Goal: Task Accomplishment & Management: Manage account settings

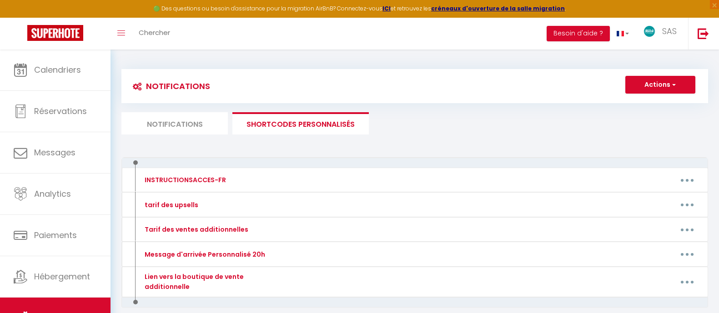
click at [75, 64] on span "Calendriers" at bounding box center [57, 69] width 47 height 11
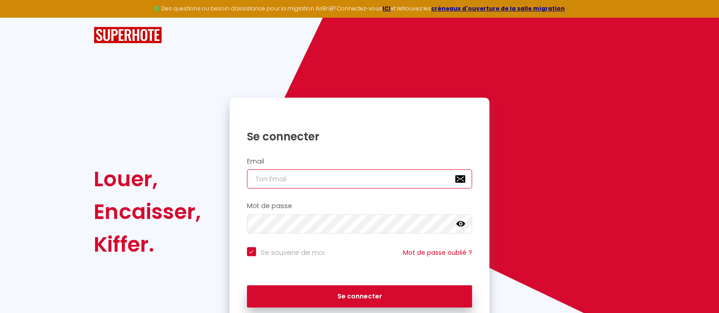
type input "[EMAIL_ADDRESS][DOMAIN_NAME]"
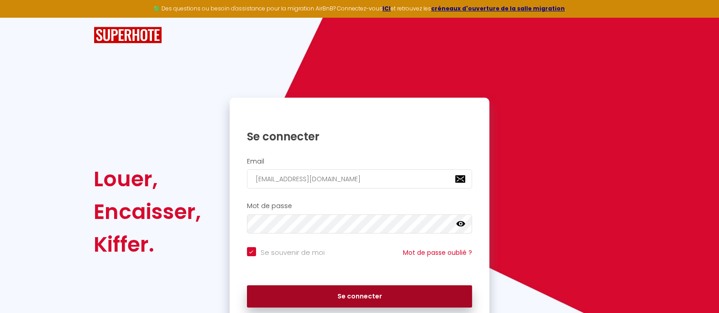
click at [385, 296] on button "Se connecter" at bounding box center [359, 296] width 225 height 23
checkbox input "true"
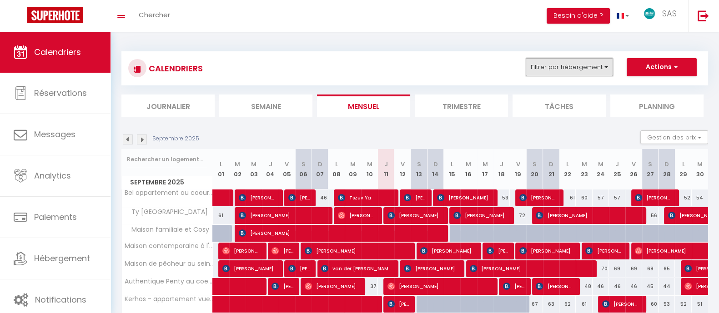
click at [578, 65] on button "Filtrer par hébergement" at bounding box center [568, 67] width 87 height 18
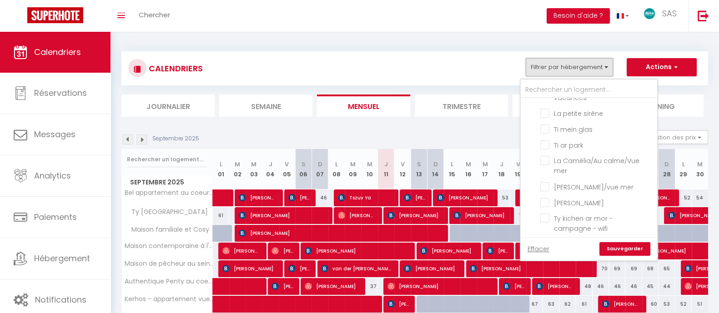
scroll to position [220, 0]
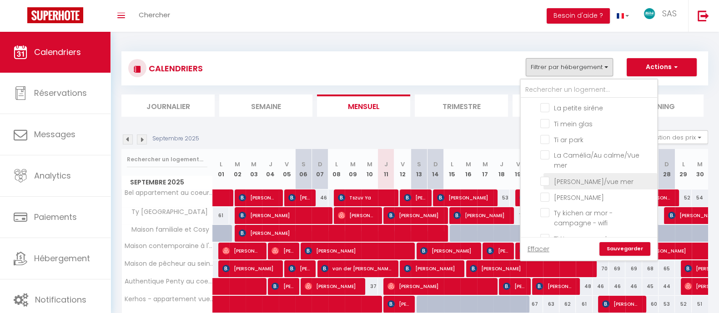
click at [592, 182] on input "[PERSON_NAME]/vue mer" at bounding box center [597, 180] width 114 height 9
checkbox input "true"
checkbox input "false"
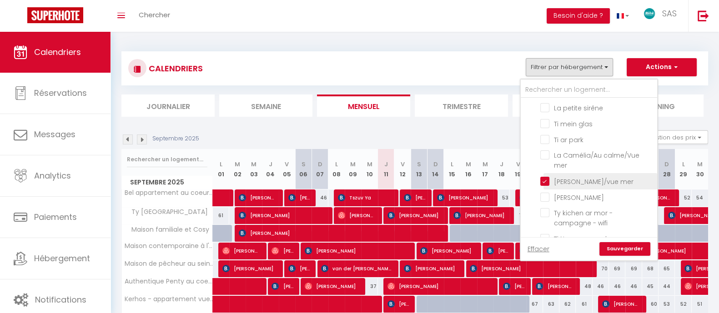
checkbox input "false"
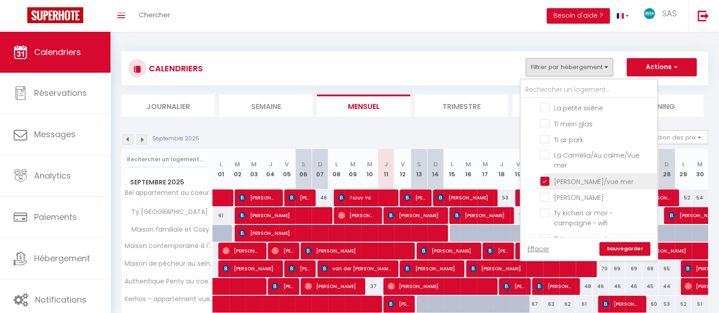
checkbox input "false"
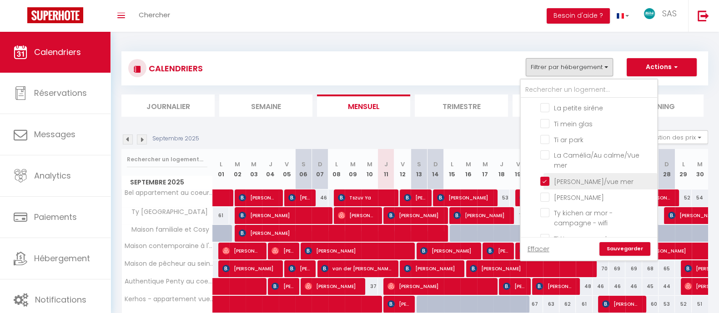
checkbox input "false"
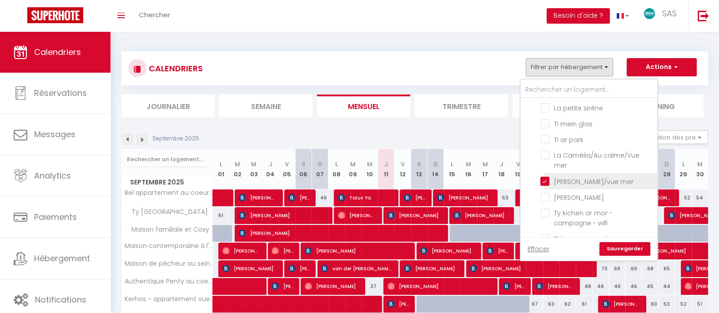
checkbox input "false"
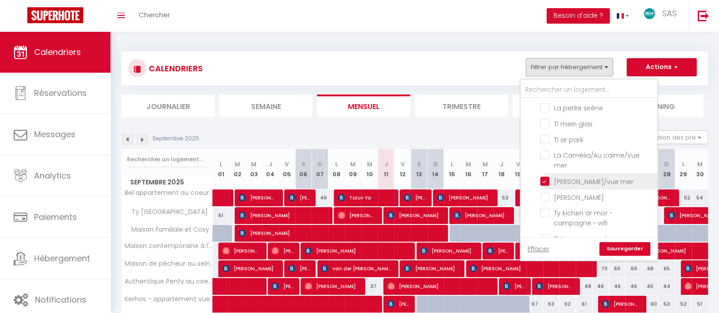
checkbox input "false"
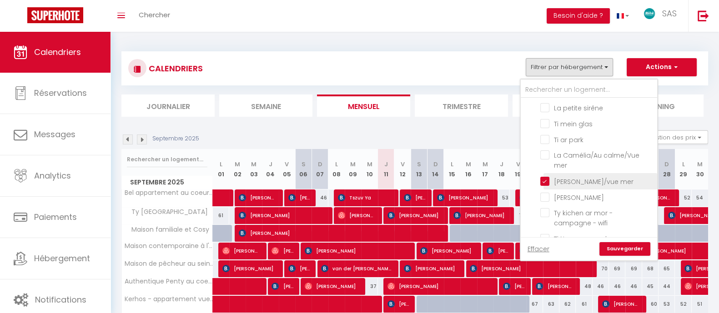
checkbox input "false"
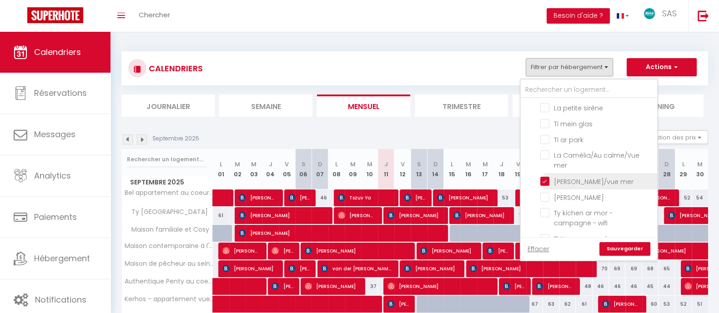
checkbox input "false"
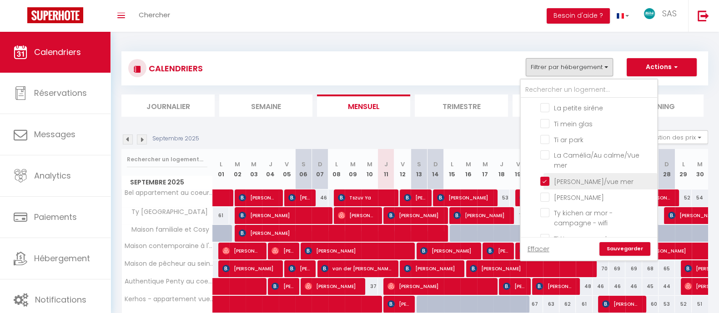
checkbox input "false"
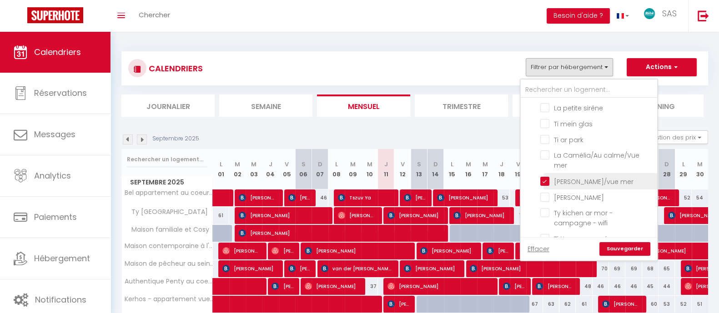
checkbox input "false"
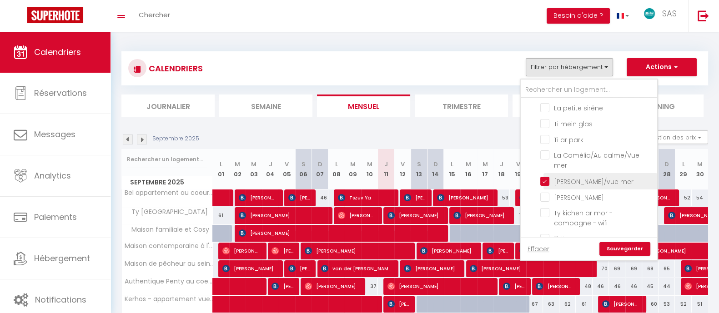
checkbox input "false"
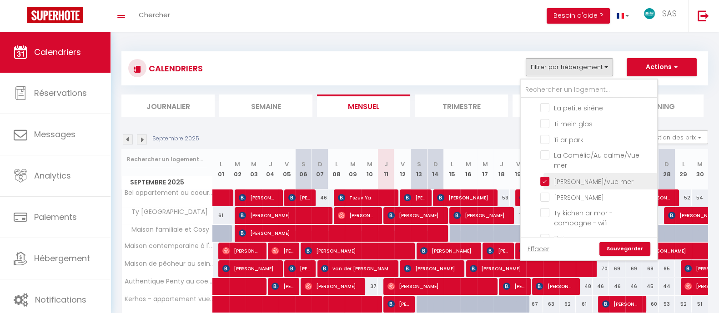
checkbox input "false"
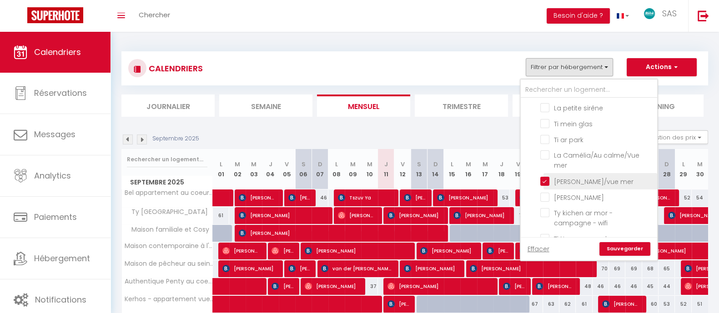
checkbox input "false"
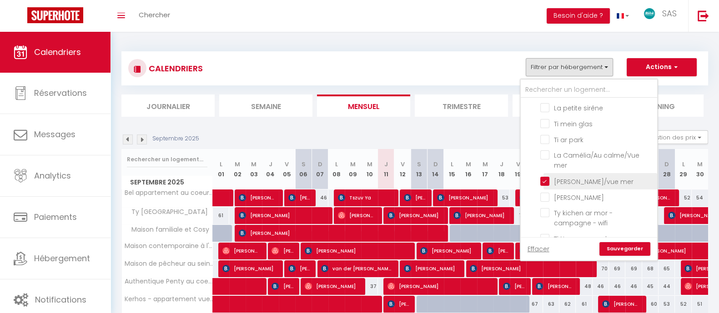
checkbox input "false"
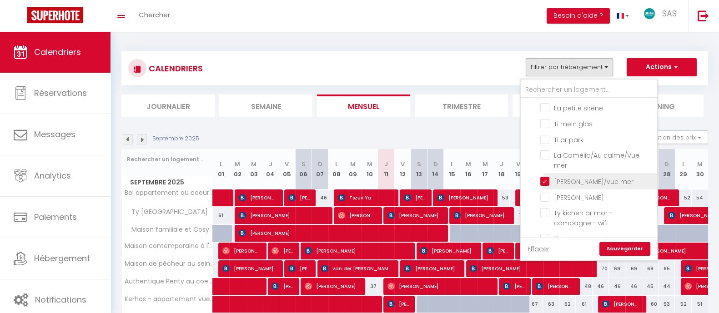
checkbox input "false"
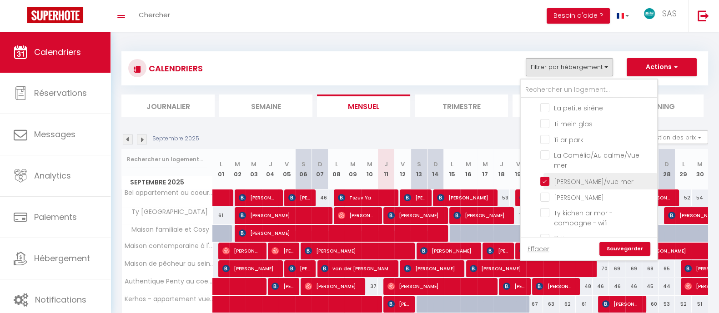
checkbox input "false"
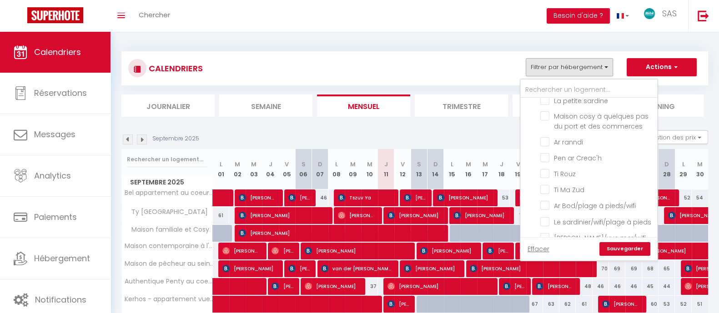
scroll to position [550, 0]
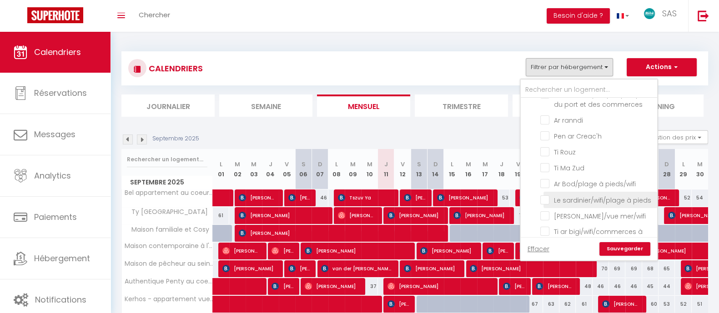
click at [570, 204] on input "Le sardinier/wifi/plage à pieds" at bounding box center [597, 199] width 114 height 9
checkbox input "true"
checkbox input "false"
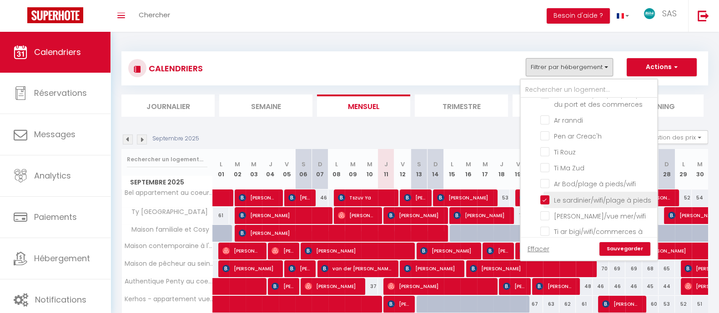
checkbox input "false"
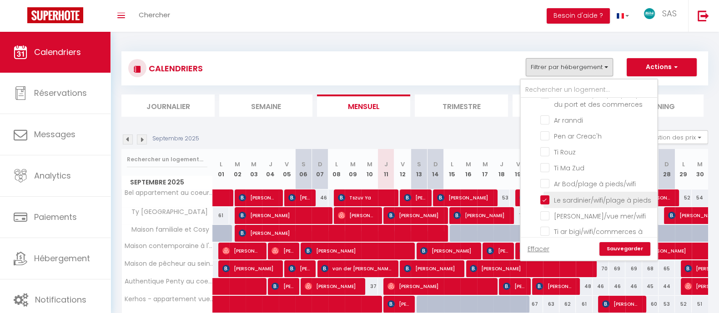
checkbox input "false"
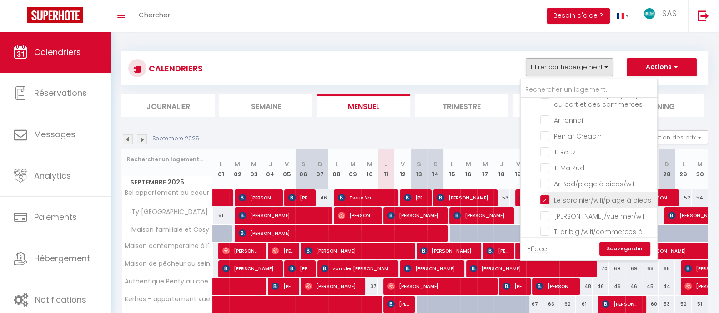
checkbox input "false"
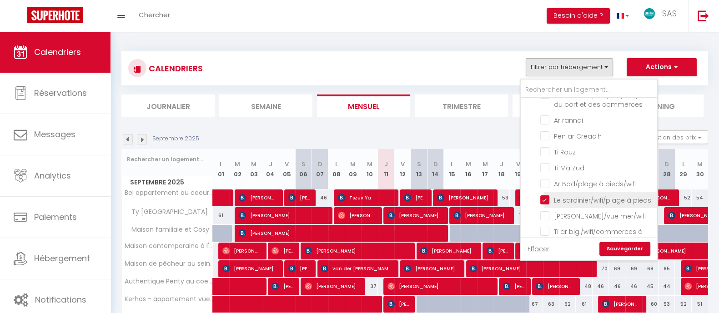
checkbox input "false"
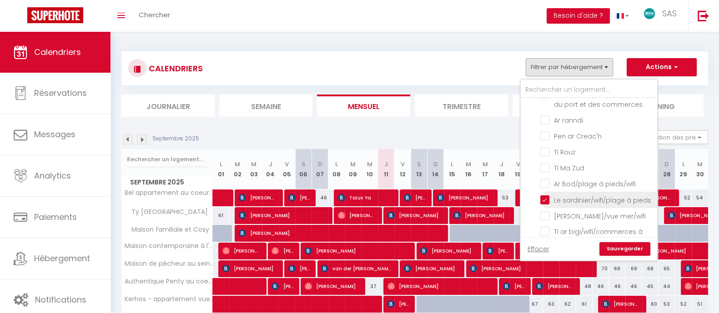
checkbox input "false"
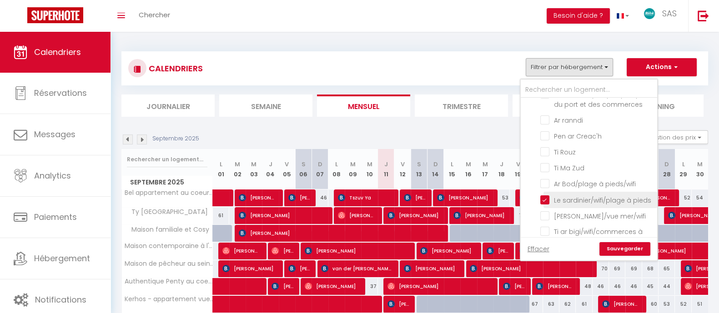
checkbox input "false"
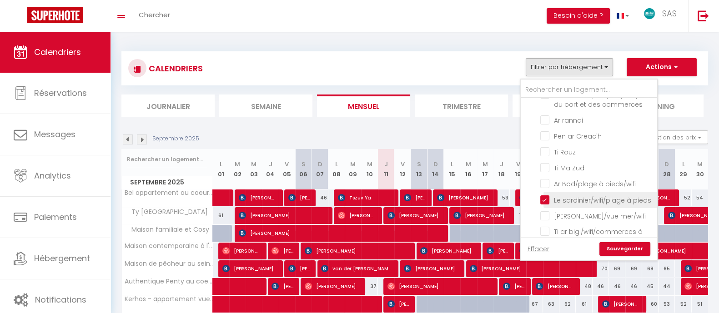
checkbox input "false"
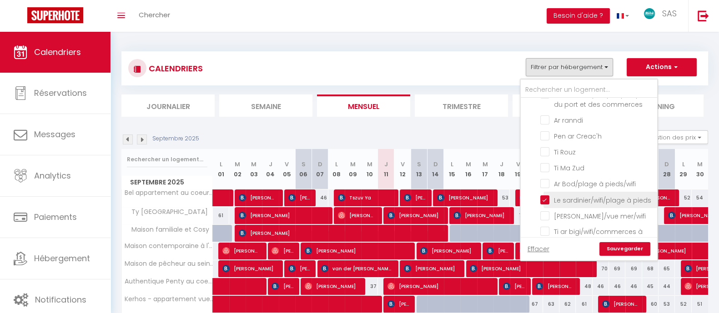
checkbox input "false"
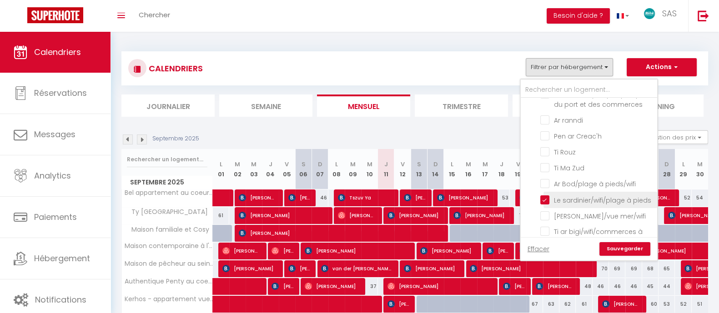
checkbox input "false"
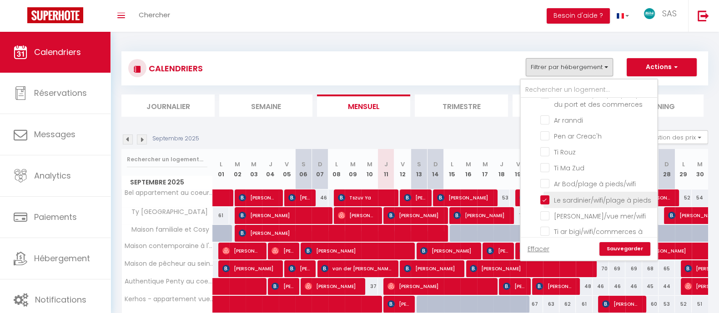
checkbox input "false"
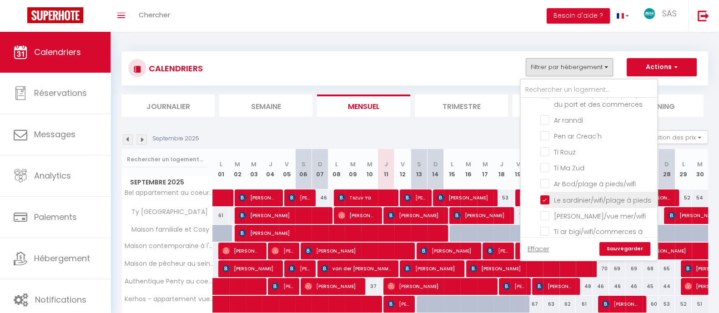
checkbox input "false"
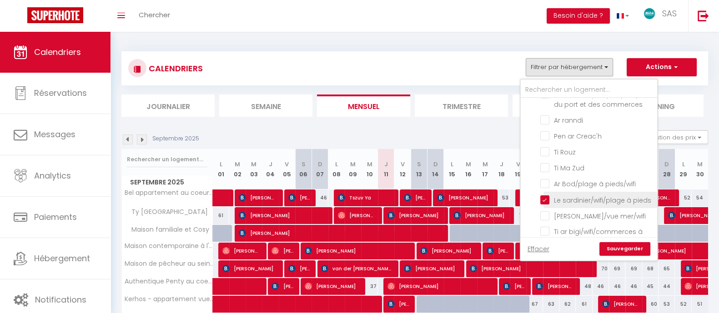
checkbox input "false"
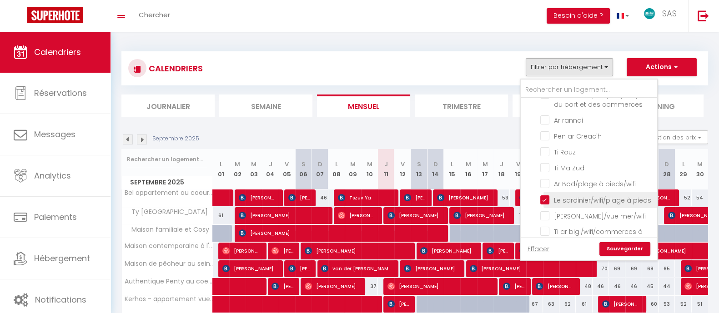
checkbox input "false"
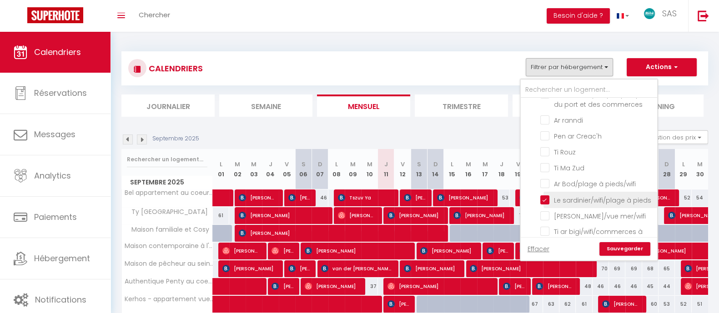
checkbox input "false"
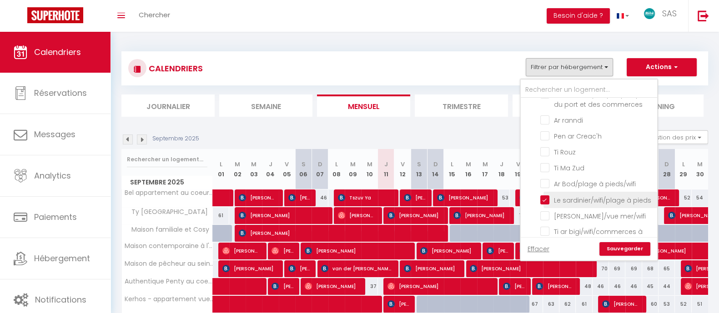
checkbox input "false"
click at [634, 253] on link "Sauvegarder" at bounding box center [624, 249] width 51 height 14
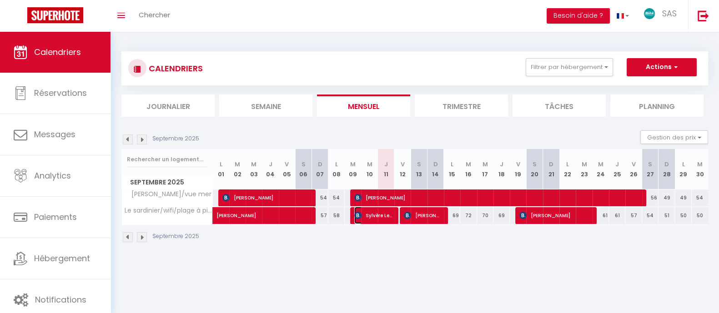
click at [377, 217] on span "Sylvère Le Priol" at bounding box center [373, 215] width 38 height 17
select select "OK"
select select "0"
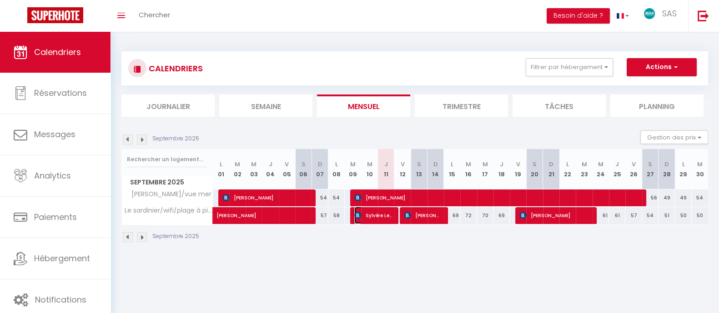
select select "1"
select select
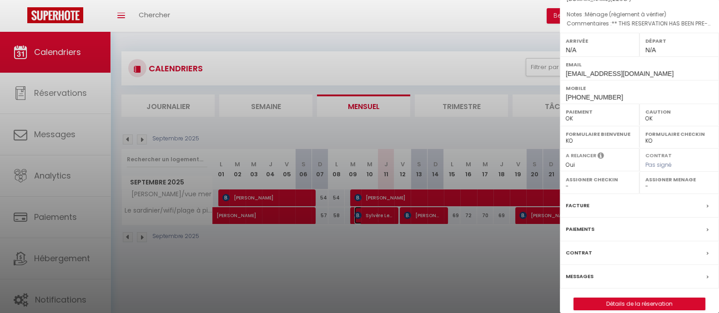
scroll to position [109, 0]
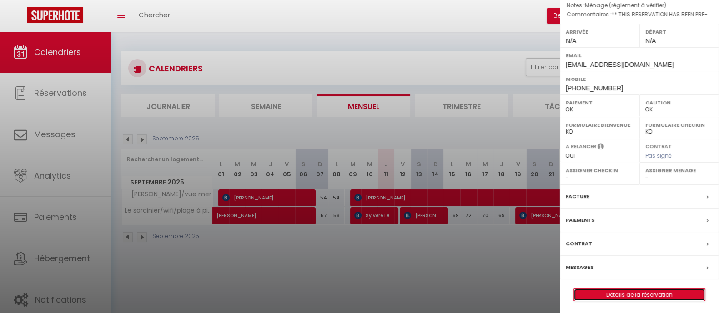
click at [640, 293] on link "Détails de la réservation" at bounding box center [639, 295] width 131 height 12
select select
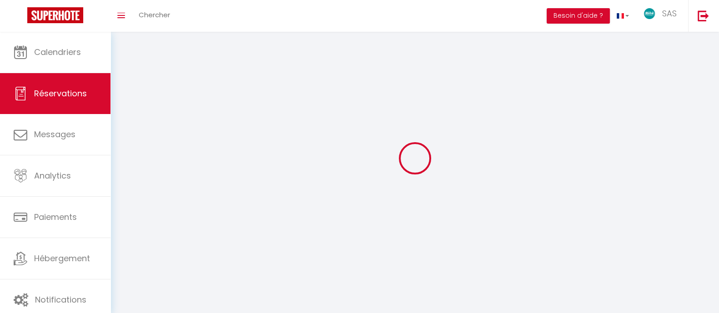
select select
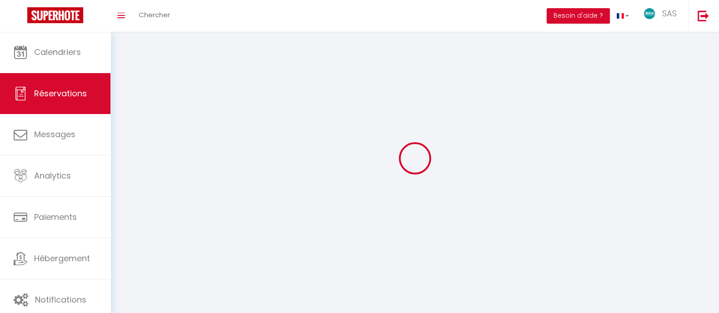
select select
checkbox input "false"
select select
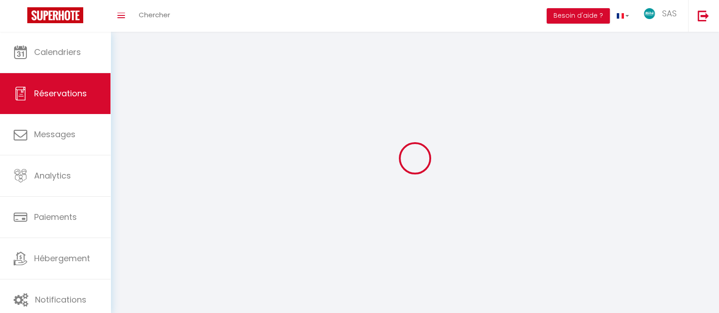
select select
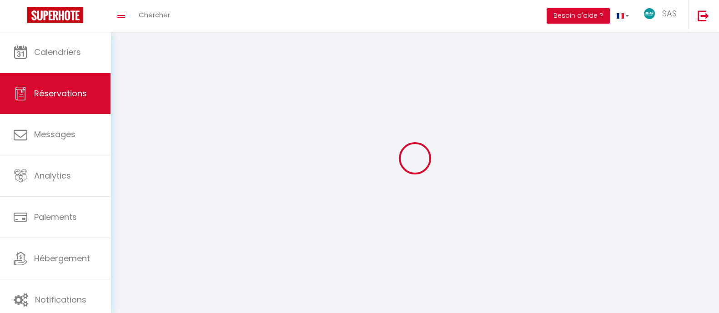
checkbox input "false"
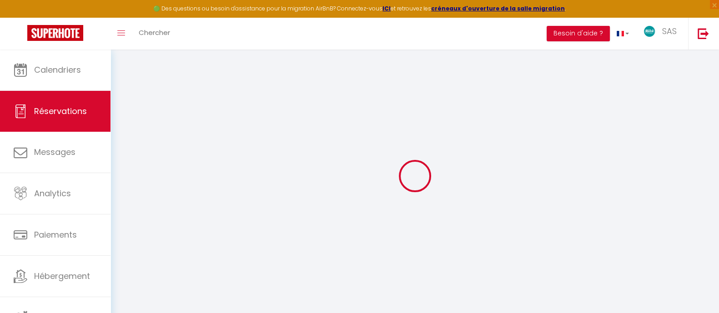
select select
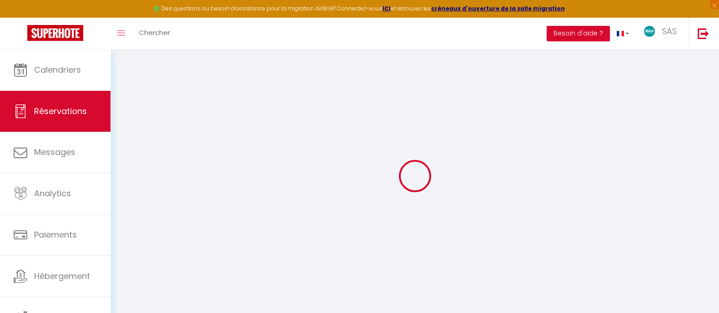
select select
checkbox input "false"
select select
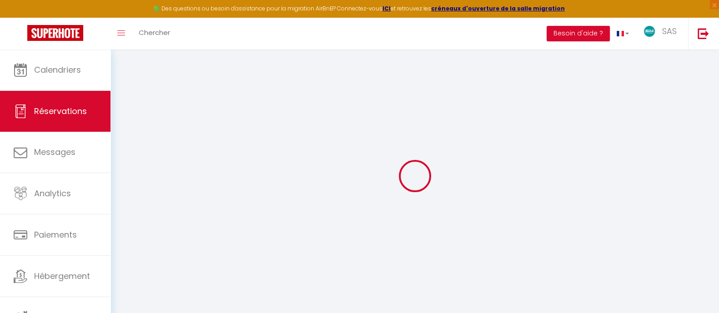
select select
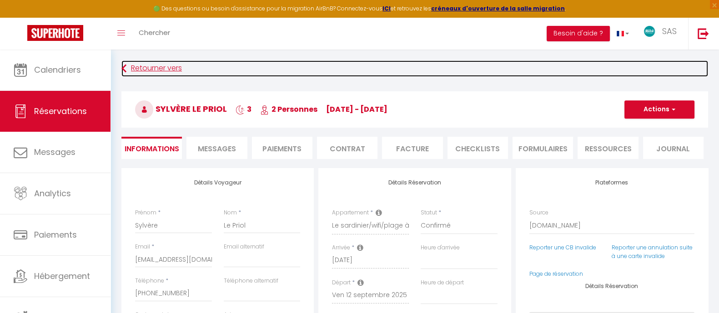
click at [127, 65] on link "Retourner vers" at bounding box center [414, 68] width 586 height 16
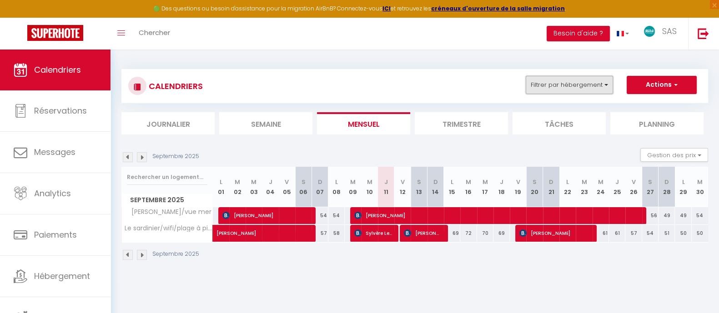
click at [598, 86] on button "Filtrer par hébergement" at bounding box center [568, 85] width 87 height 18
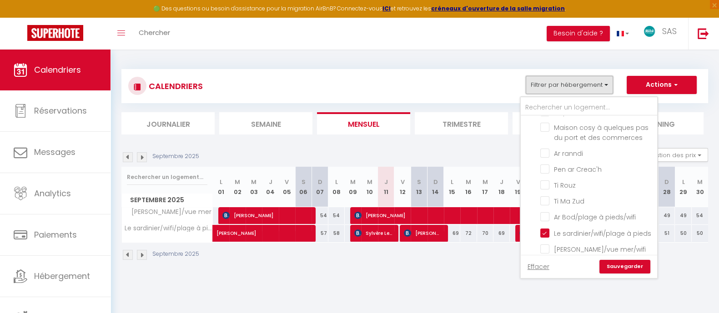
scroll to position [540, 0]
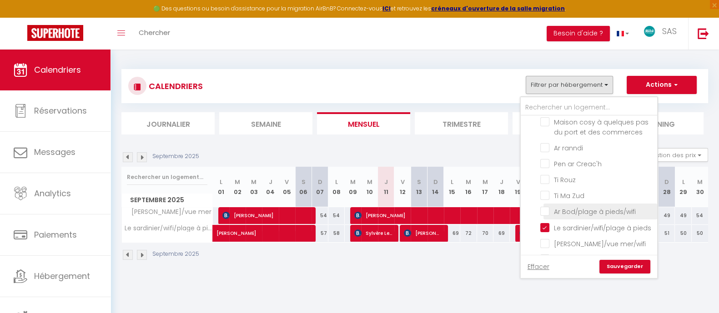
click at [595, 215] on input "Ar Bod/plage à pieds/wifi" at bounding box center [597, 210] width 114 height 9
click at [614, 264] on link "Sauvegarder" at bounding box center [624, 267] width 51 height 14
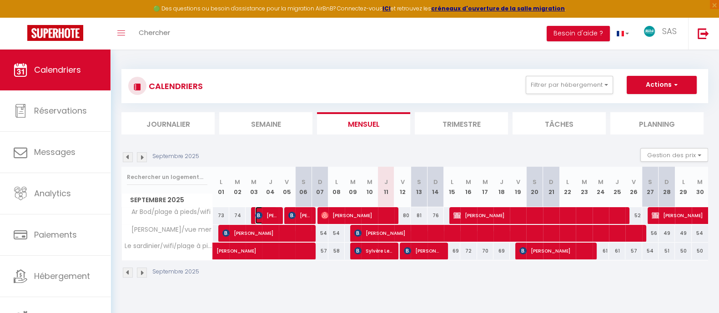
click at [270, 212] on span "[PERSON_NAME]" at bounding box center [266, 215] width 22 height 17
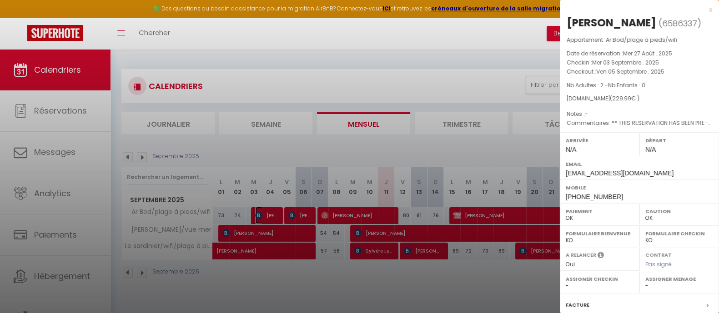
scroll to position [109, 0]
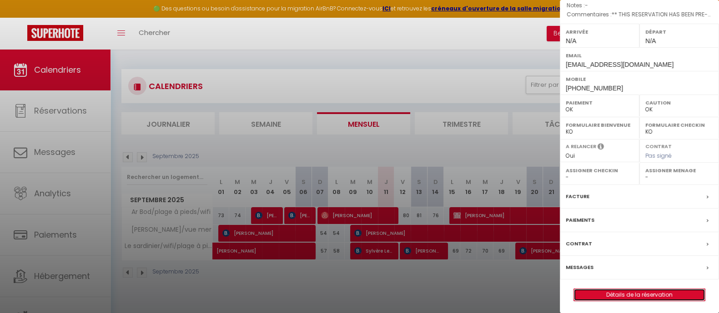
click at [649, 289] on link "Détails de la réservation" at bounding box center [639, 295] width 131 height 12
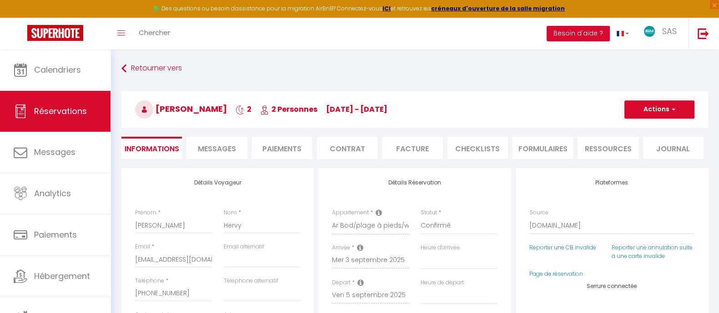
click at [232, 144] on span "Messages" at bounding box center [217, 149] width 38 height 10
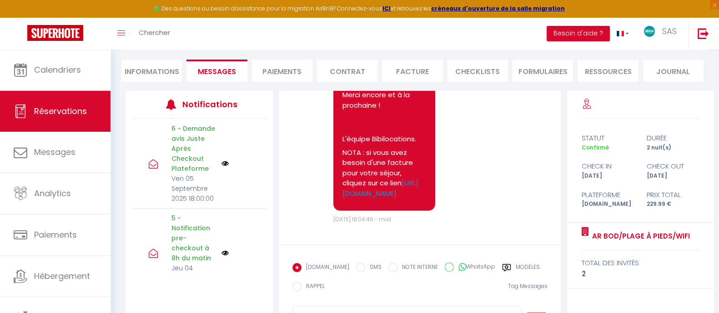
scroll to position [78, 0]
